Goal: Complete application form

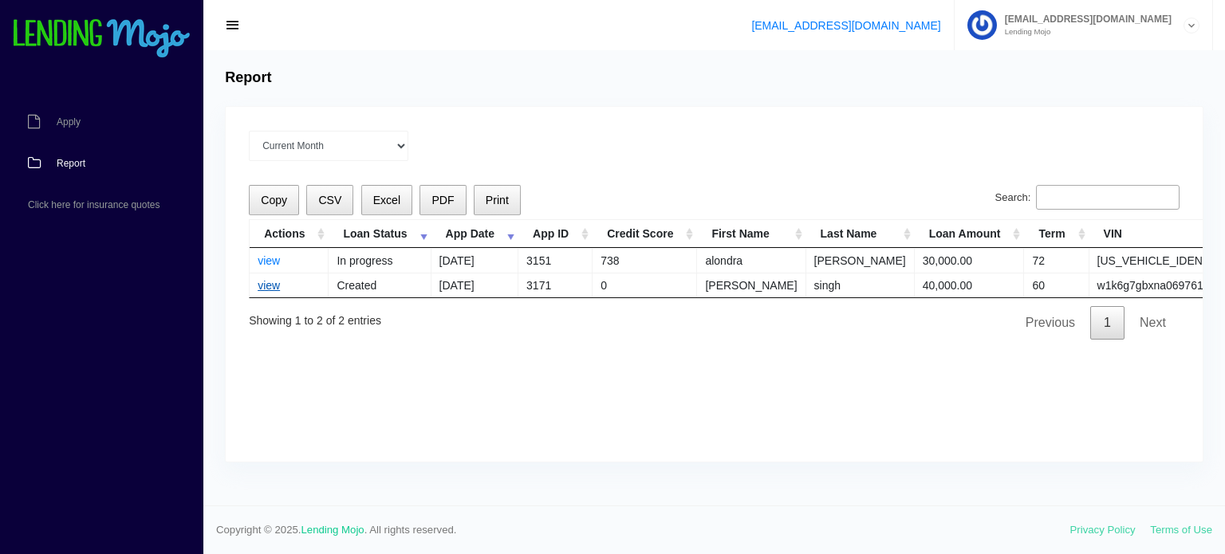
click at [264, 282] on link "view" at bounding box center [269, 285] width 22 height 13
click at [267, 286] on link "view" at bounding box center [269, 285] width 22 height 13
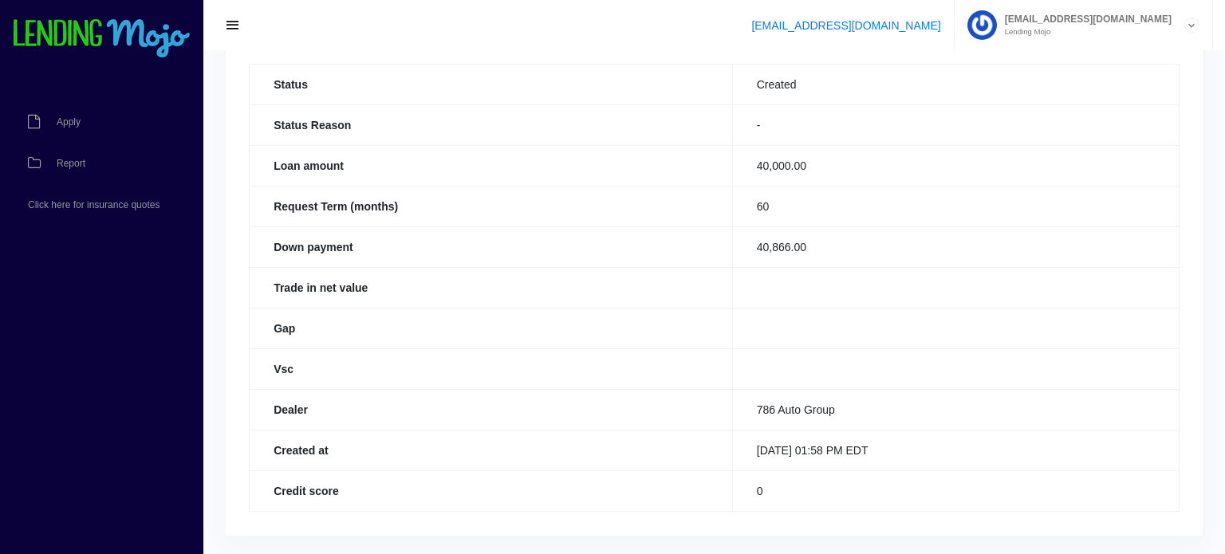
scroll to position [128, 0]
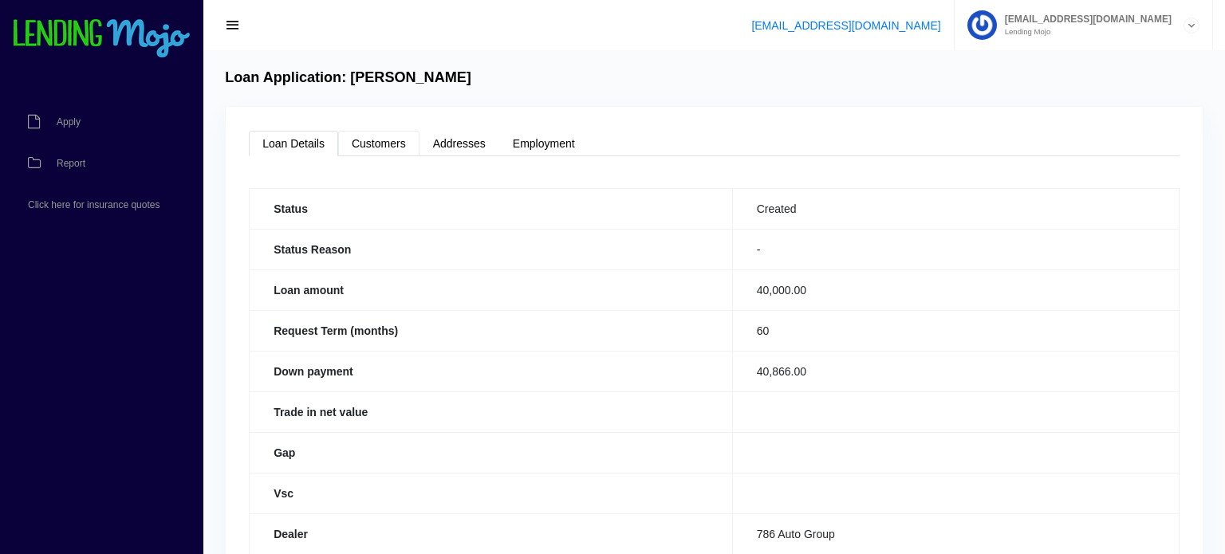
click at [374, 142] on link "Customers" at bounding box center [378, 144] width 81 height 26
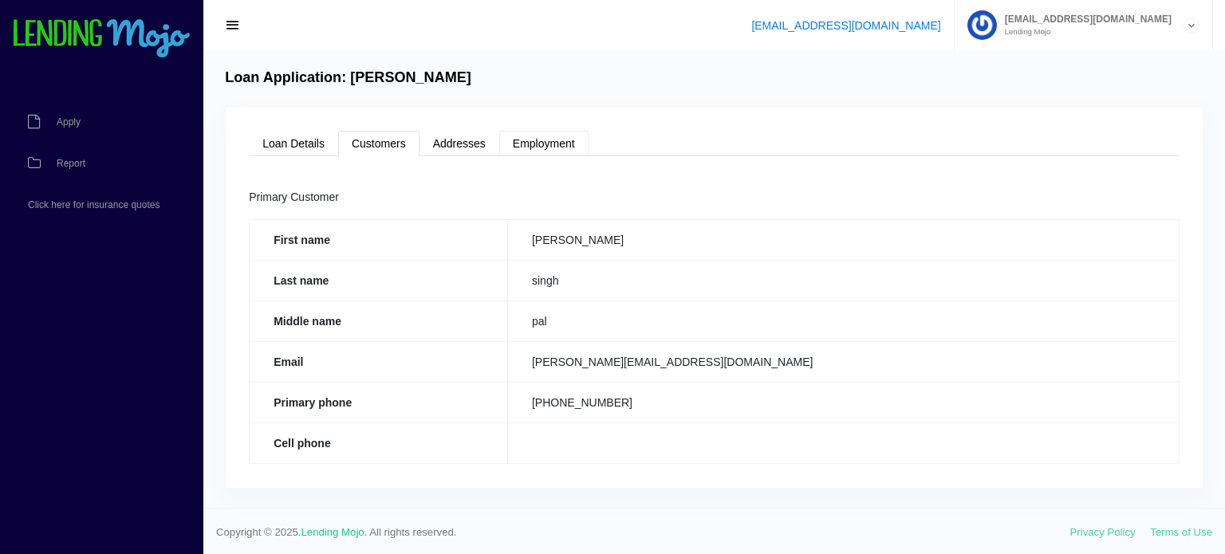
click at [544, 146] on link "Employment" at bounding box center [543, 144] width 89 height 26
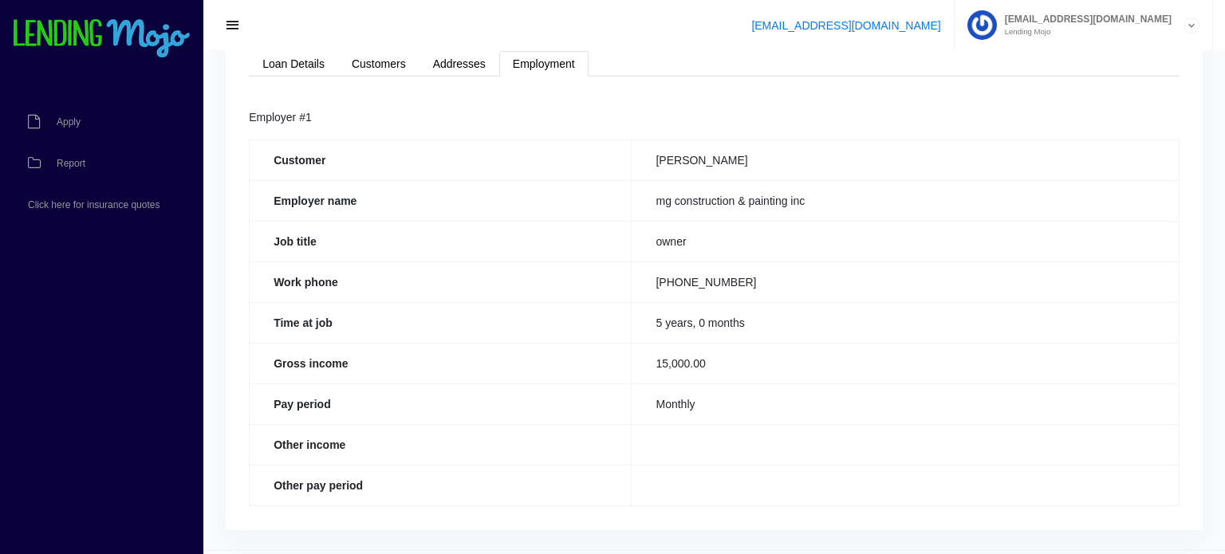
scroll to position [79, 0]
click at [474, 57] on link "Addresses" at bounding box center [460, 65] width 80 height 26
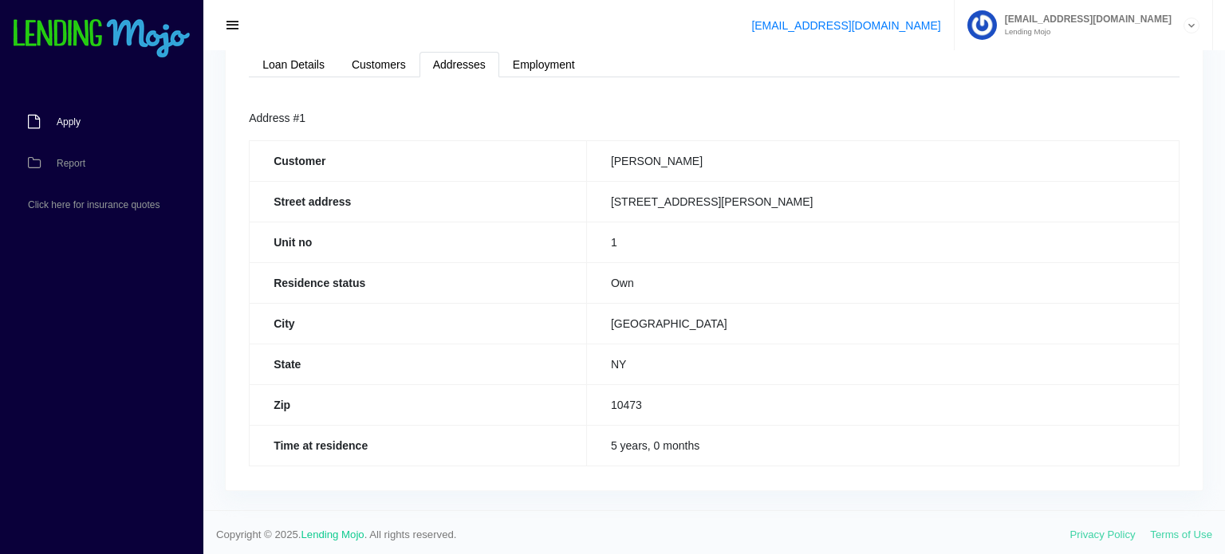
click at [74, 127] on span "Apply" at bounding box center [69, 122] width 24 height 10
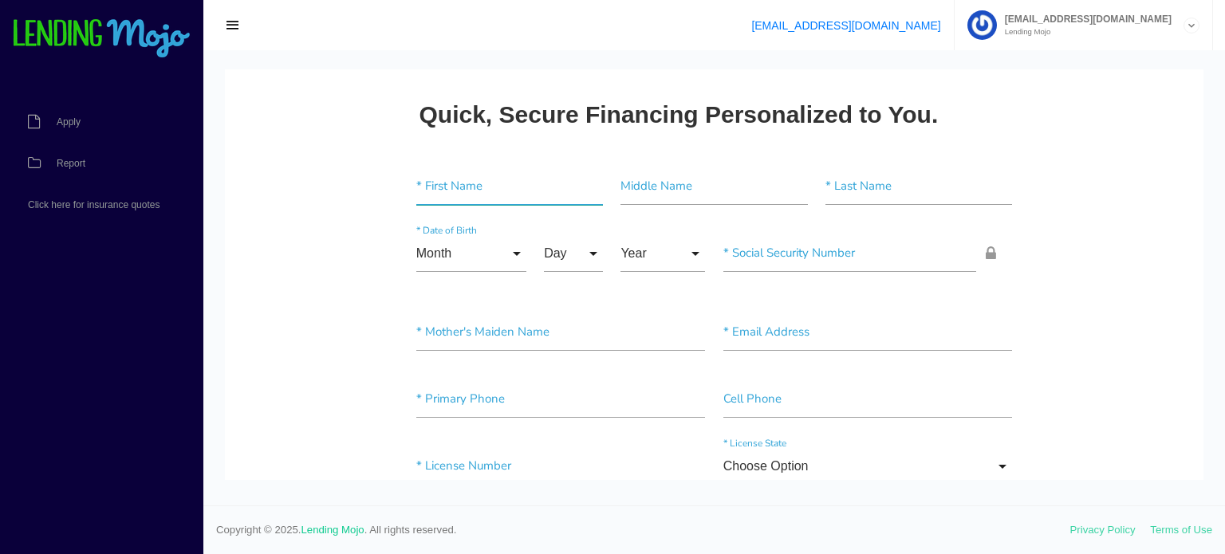
click at [453, 177] on input"] "text" at bounding box center [509, 186] width 187 height 37
